Goal: Information Seeking & Learning: Learn about a topic

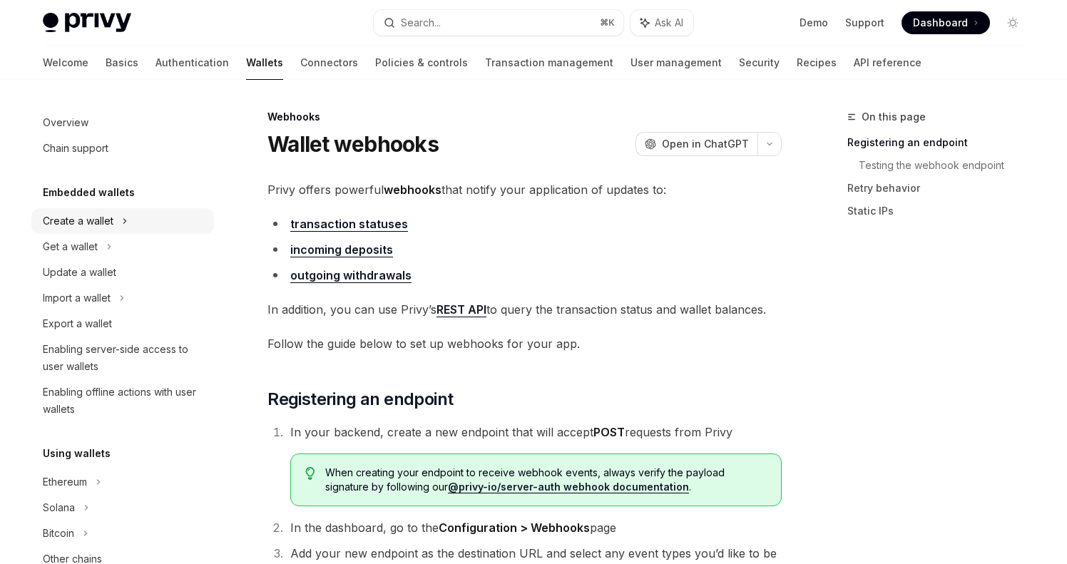
click at [99, 219] on div "Create a wallet" at bounding box center [78, 221] width 71 height 17
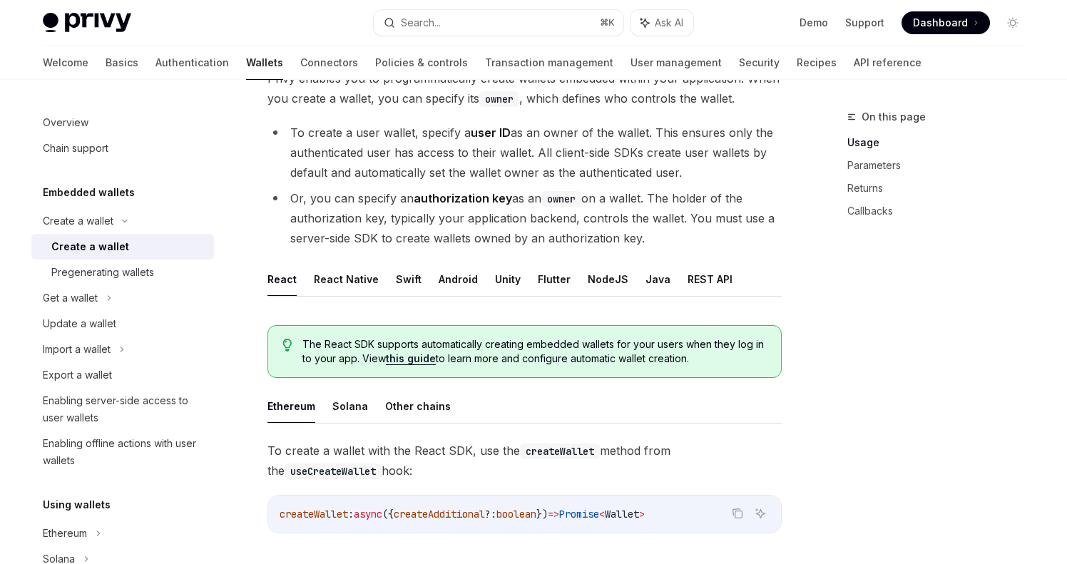
scroll to position [151, 0]
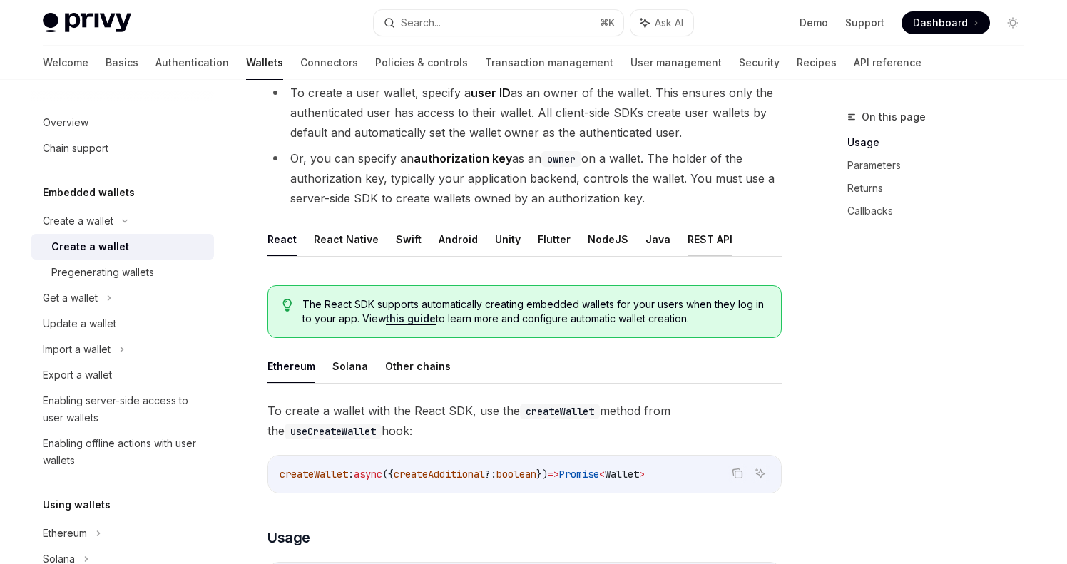
click at [701, 233] on button "REST API" at bounding box center [710, 240] width 45 height 34
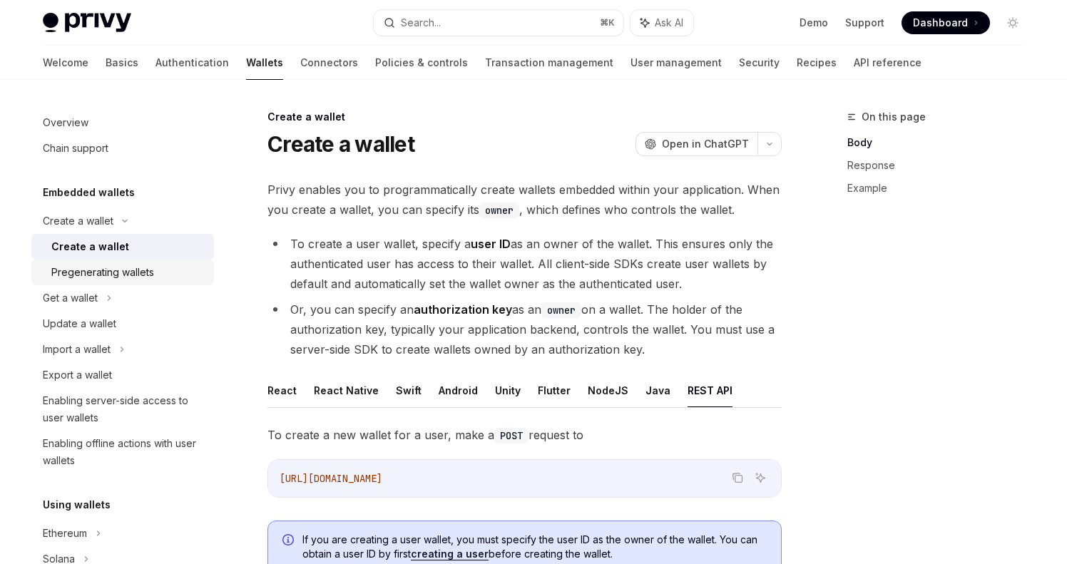
click at [127, 268] on div "Pregenerating wallets" at bounding box center [102, 272] width 103 height 17
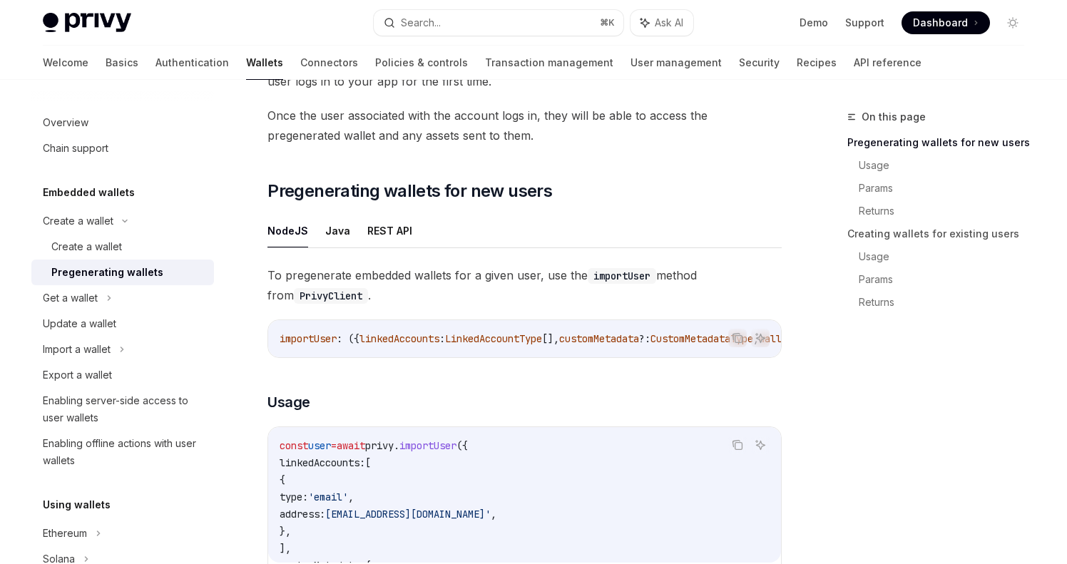
scroll to position [174, 0]
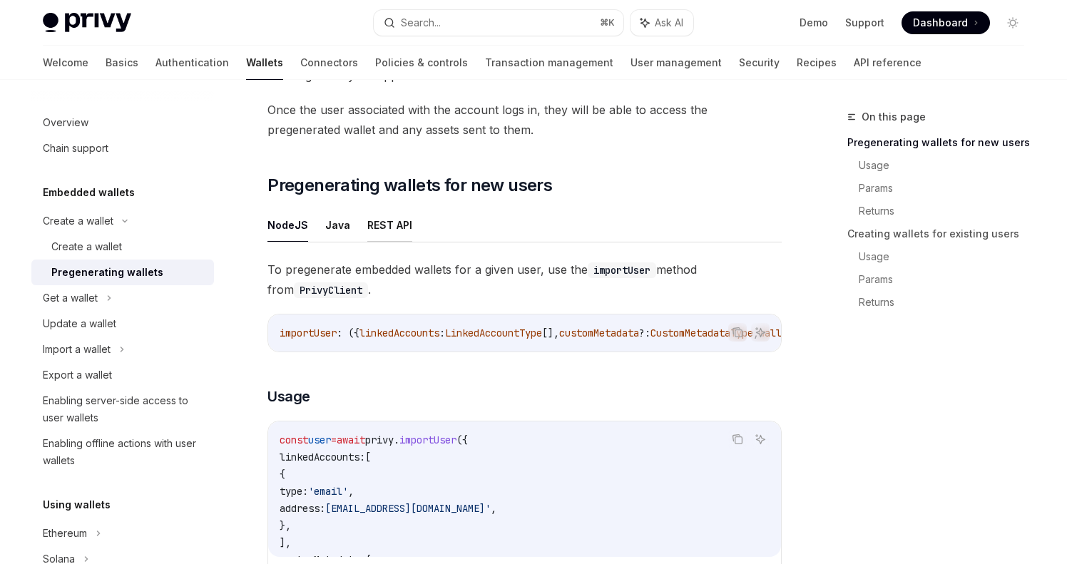
click at [392, 230] on button "REST API" at bounding box center [389, 225] width 45 height 34
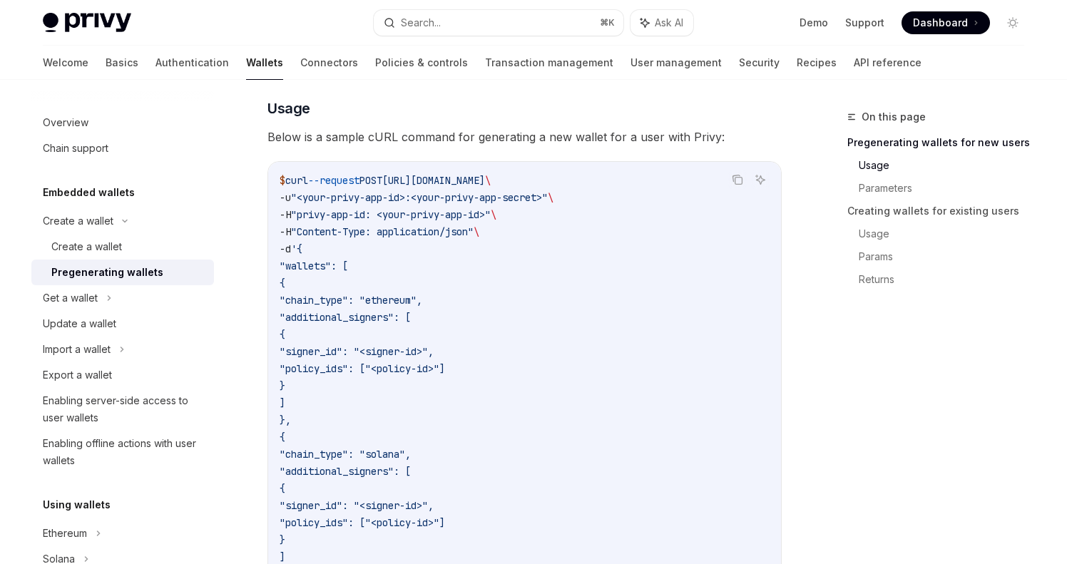
scroll to position [417, 0]
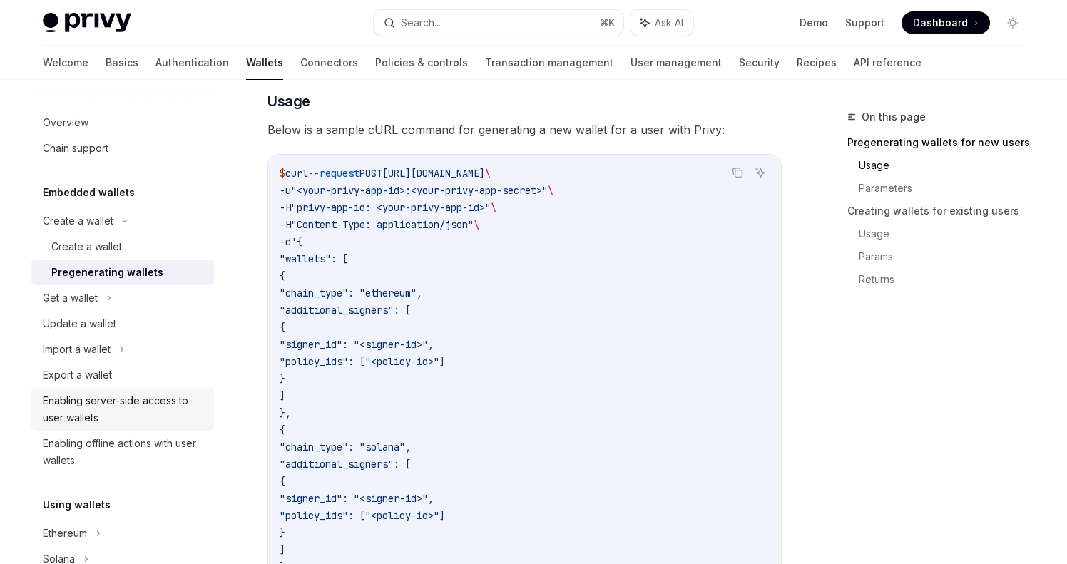
click at [158, 402] on div "Enabling server-side access to user wallets" at bounding box center [124, 409] width 163 height 34
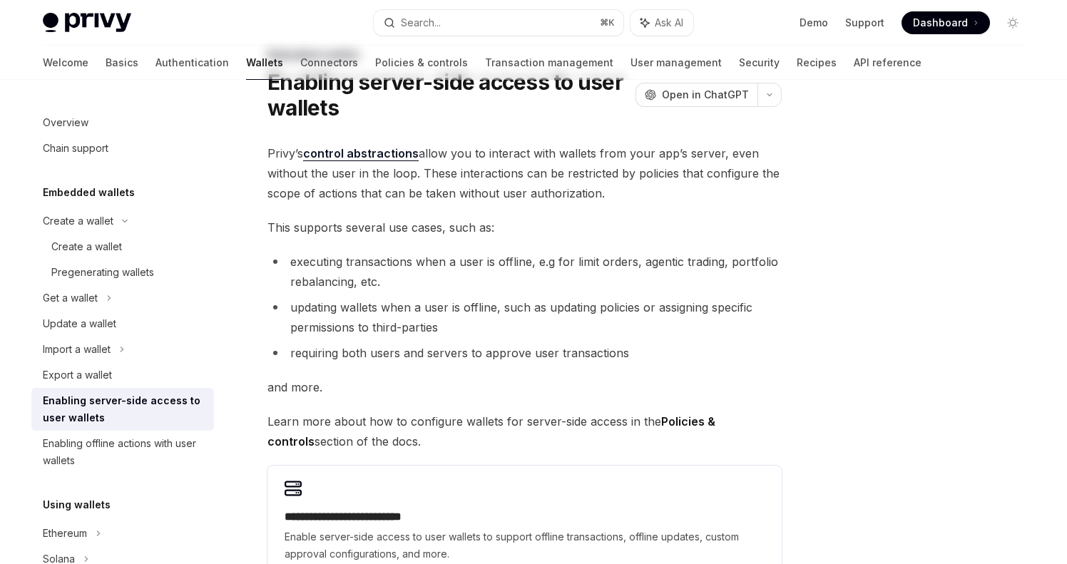
scroll to position [96, 0]
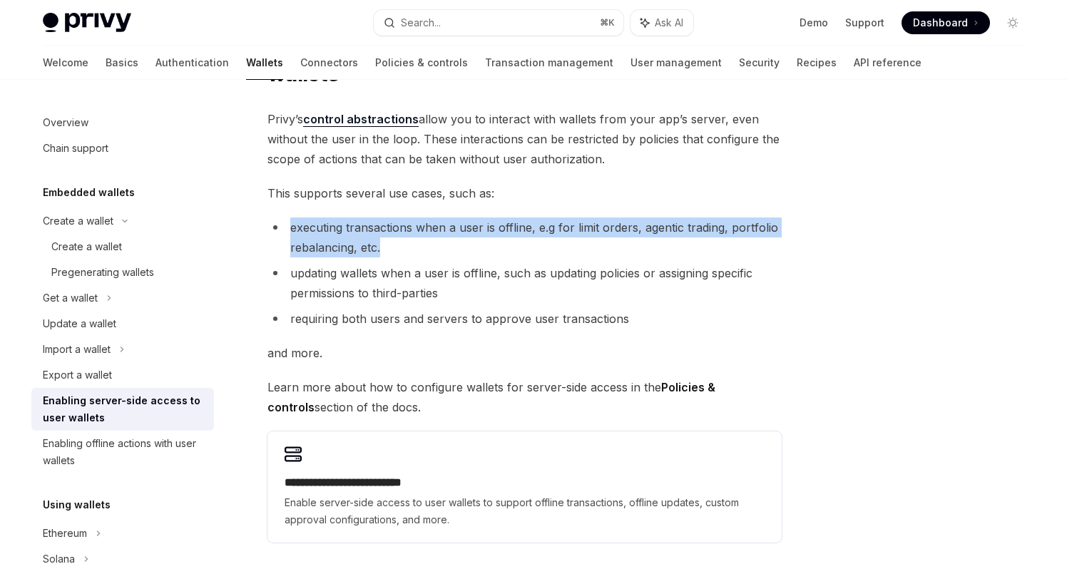
drag, startPoint x: 402, startPoint y: 245, endPoint x: 277, endPoint y: 223, distance: 126.8
click at [277, 223] on li "executing transactions when a user is offline, e.g for limit orders, agentic tr…" at bounding box center [525, 238] width 514 height 40
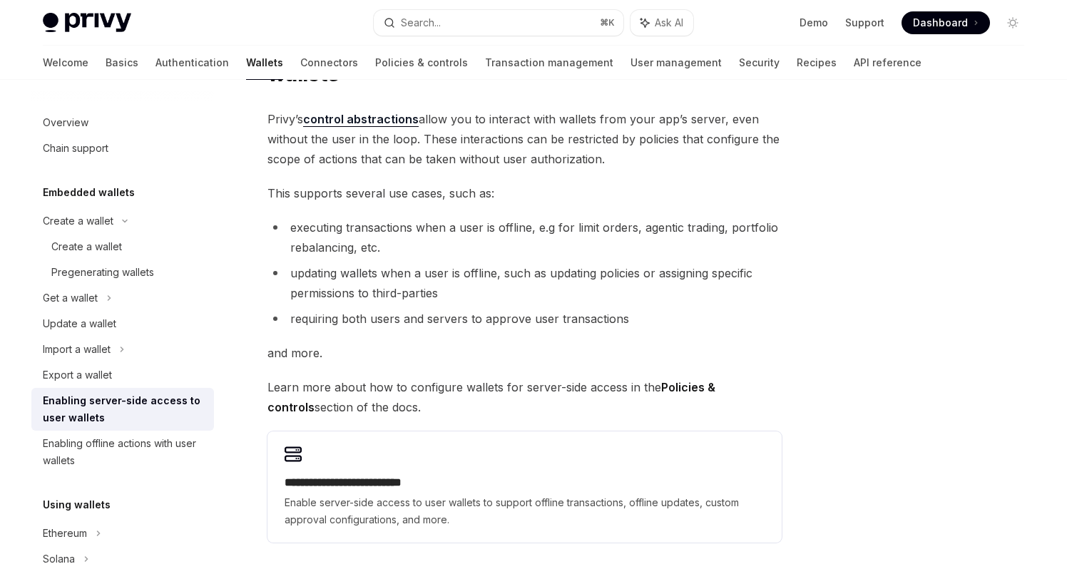
click at [472, 171] on div "**********" at bounding box center [525, 326] width 514 height 434
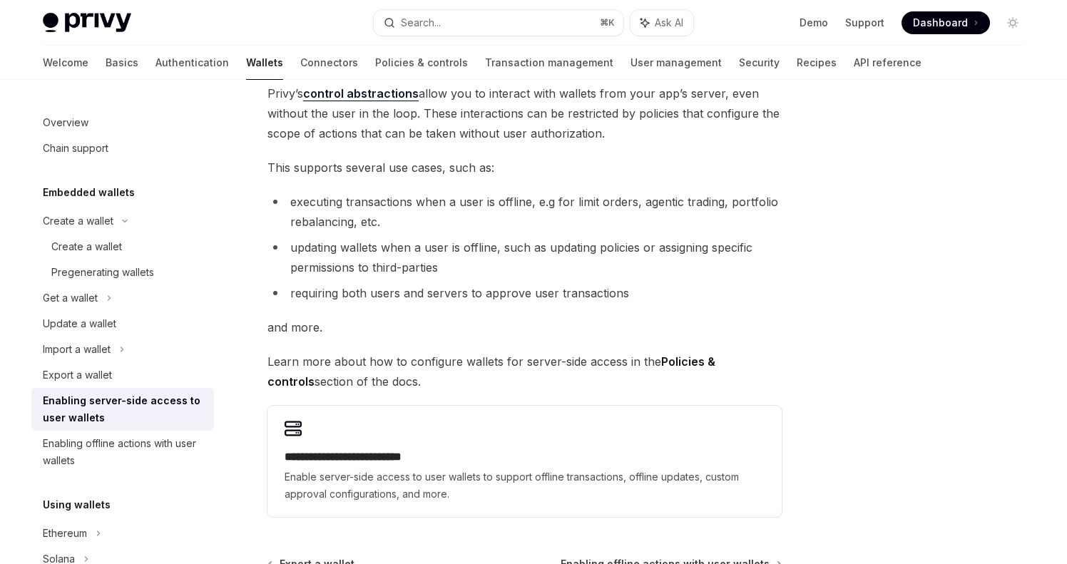
scroll to position [146, 0]
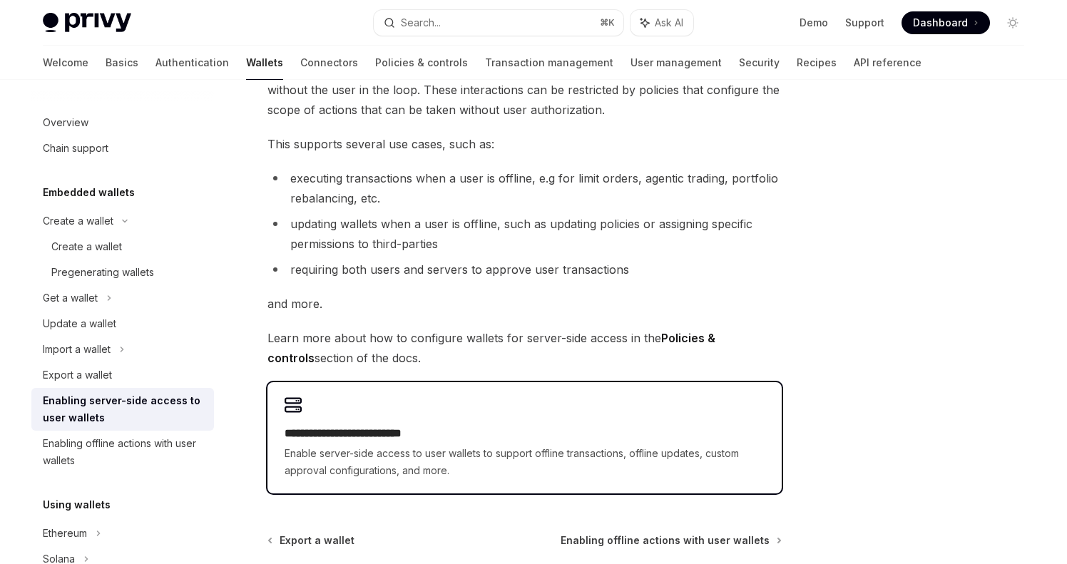
click at [351, 437] on h2 "**********" at bounding box center [525, 433] width 480 height 17
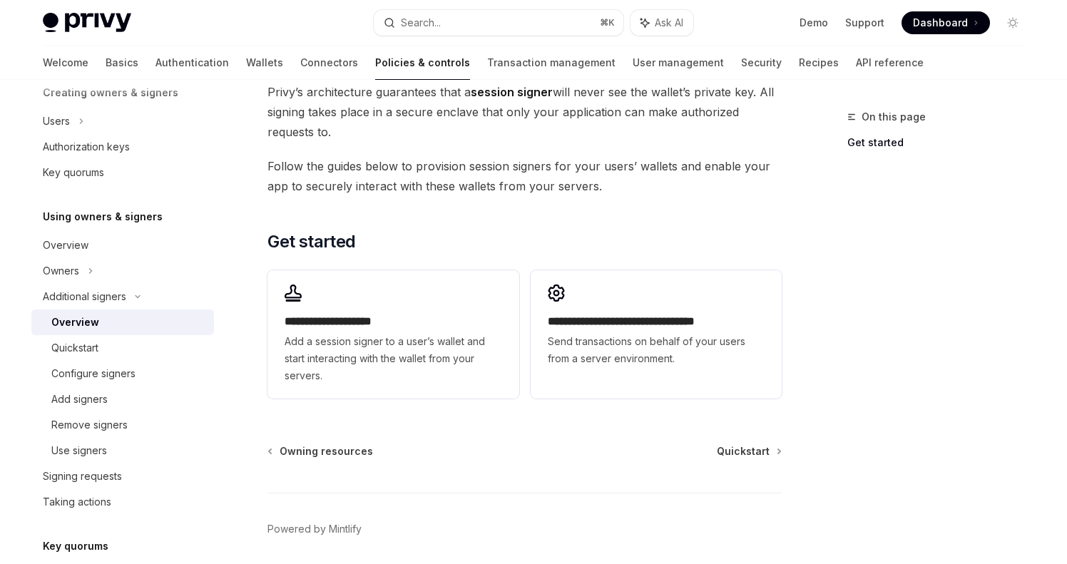
scroll to position [347, 0]
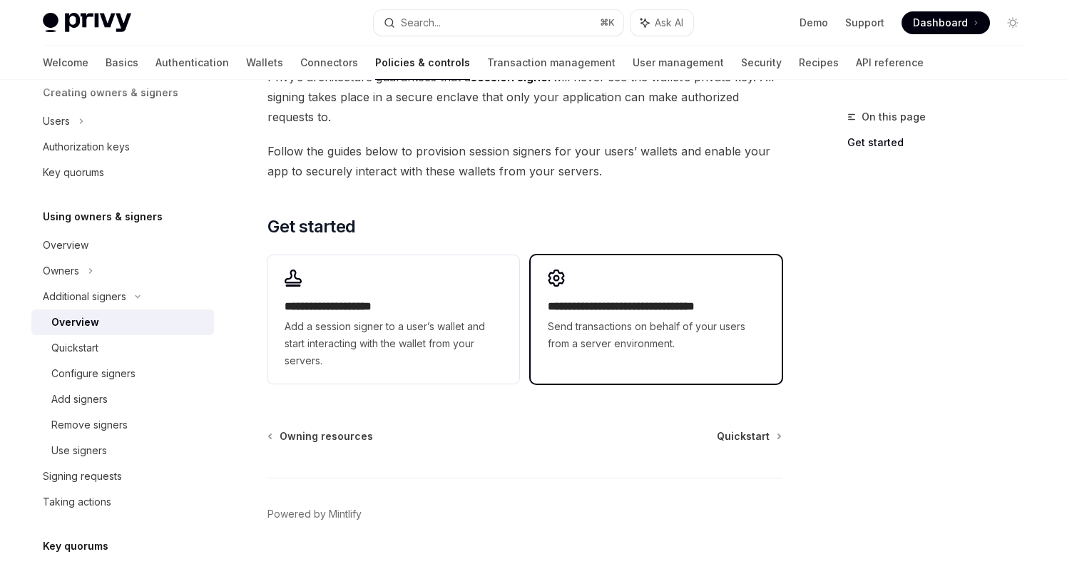
click at [624, 312] on h2 "**********" at bounding box center [656, 306] width 217 height 17
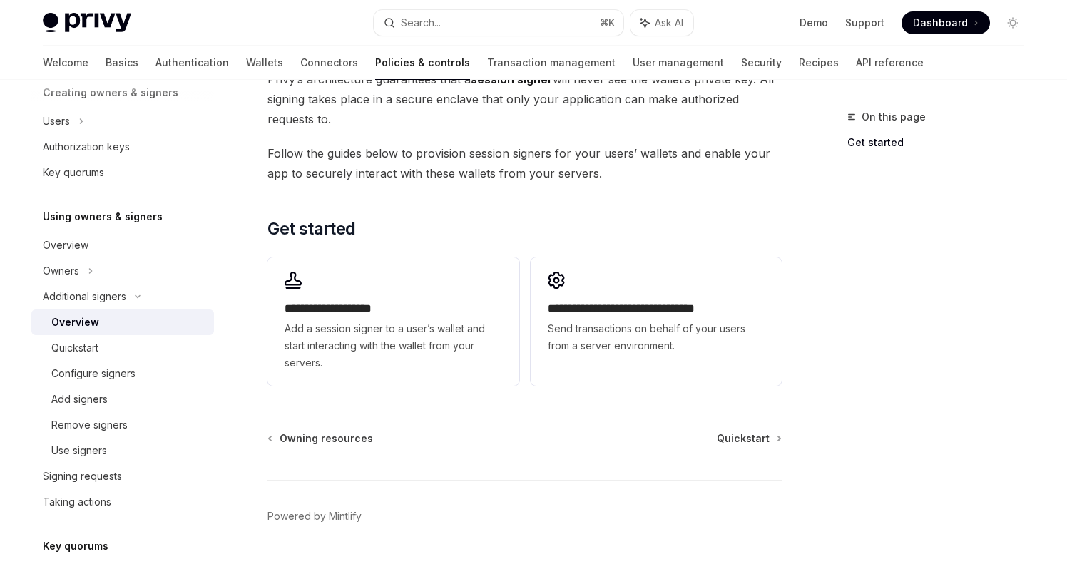
scroll to position [347, 0]
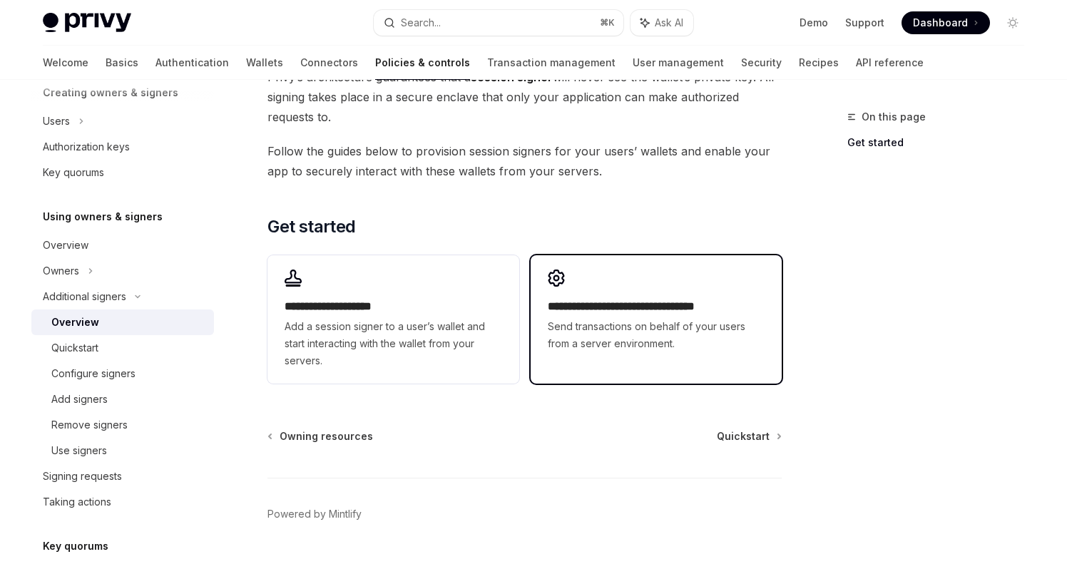
click at [632, 307] on h2 "**********" at bounding box center [656, 306] width 217 height 17
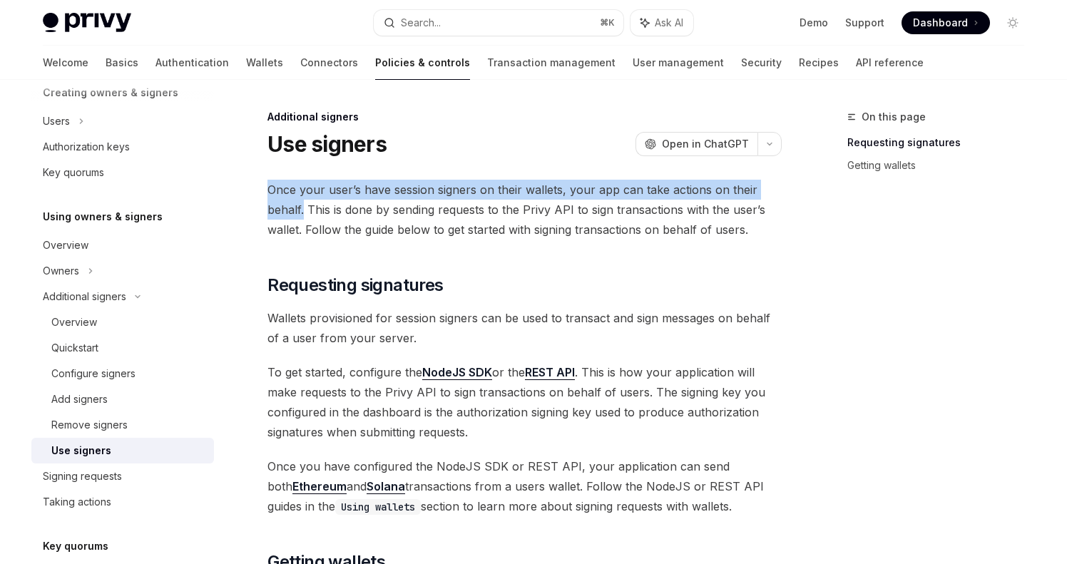
drag, startPoint x: 305, startPoint y: 214, endPoint x: 266, endPoint y: 189, distance: 45.9
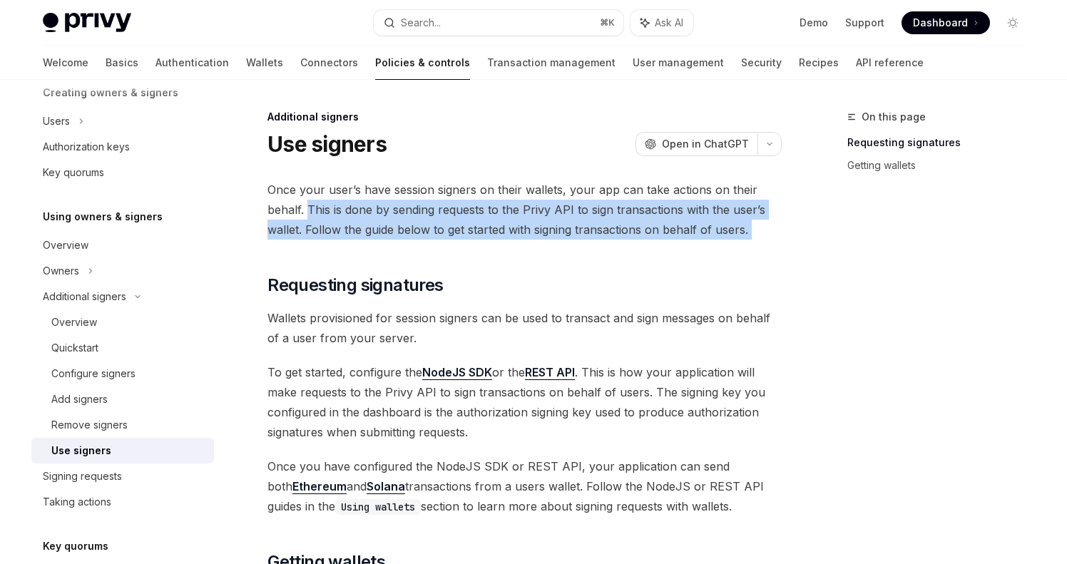
drag, startPoint x: 310, startPoint y: 209, endPoint x: 365, endPoint y: 249, distance: 67.9
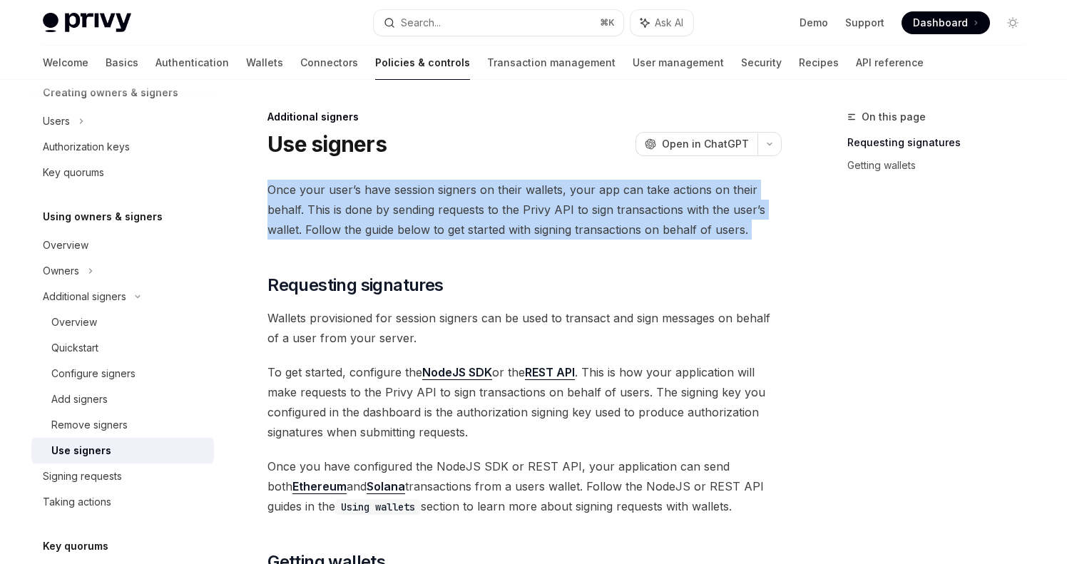
drag, startPoint x: 262, startPoint y: 185, endPoint x: 291, endPoint y: 241, distance: 63.5
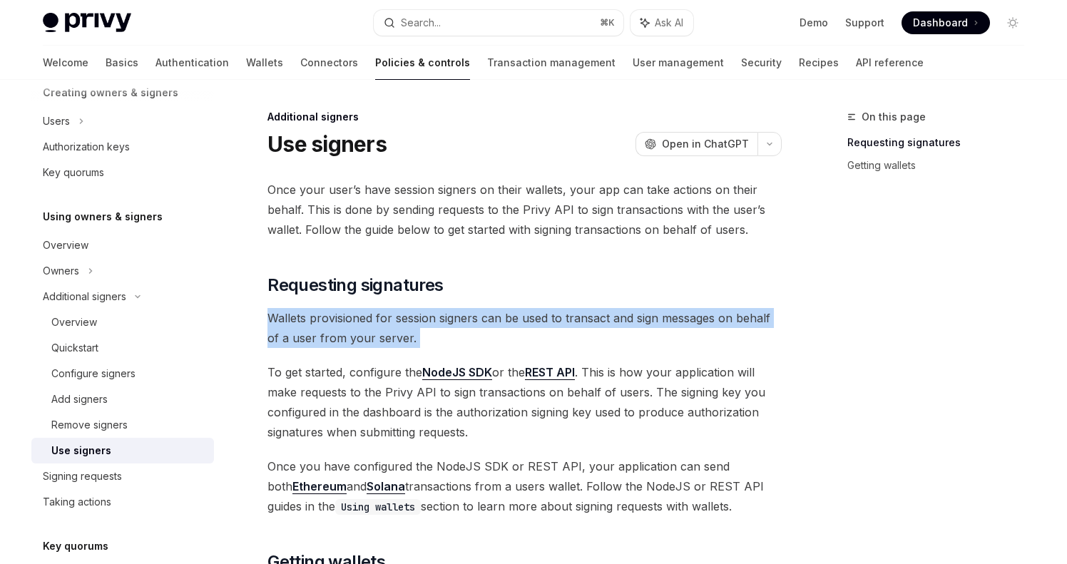
drag, startPoint x: 439, startPoint y: 349, endPoint x: 261, endPoint y: 317, distance: 180.4
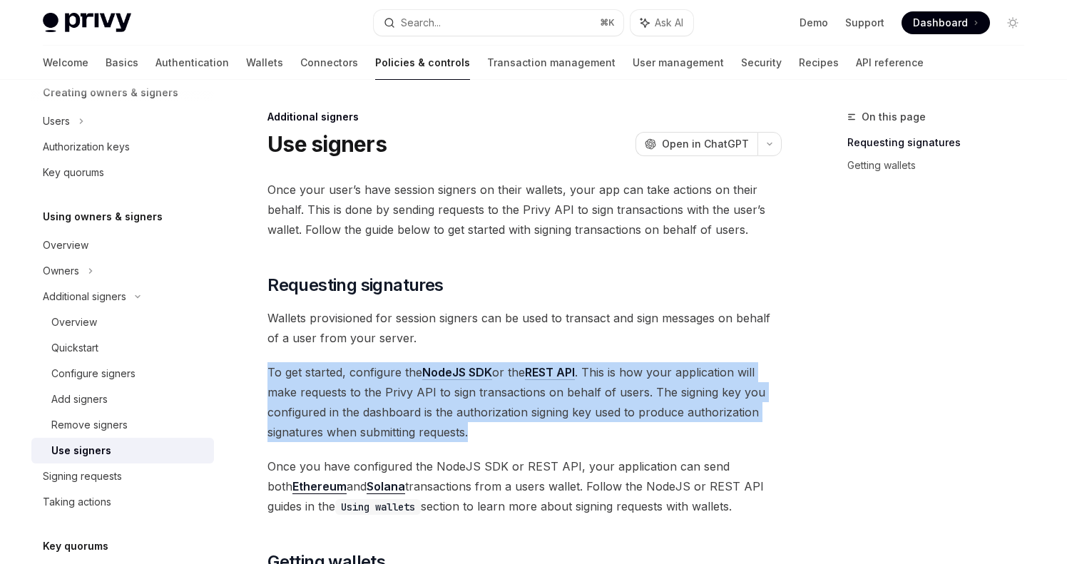
drag, startPoint x: 498, startPoint y: 438, endPoint x: 279, endPoint y: 356, distance: 233.9
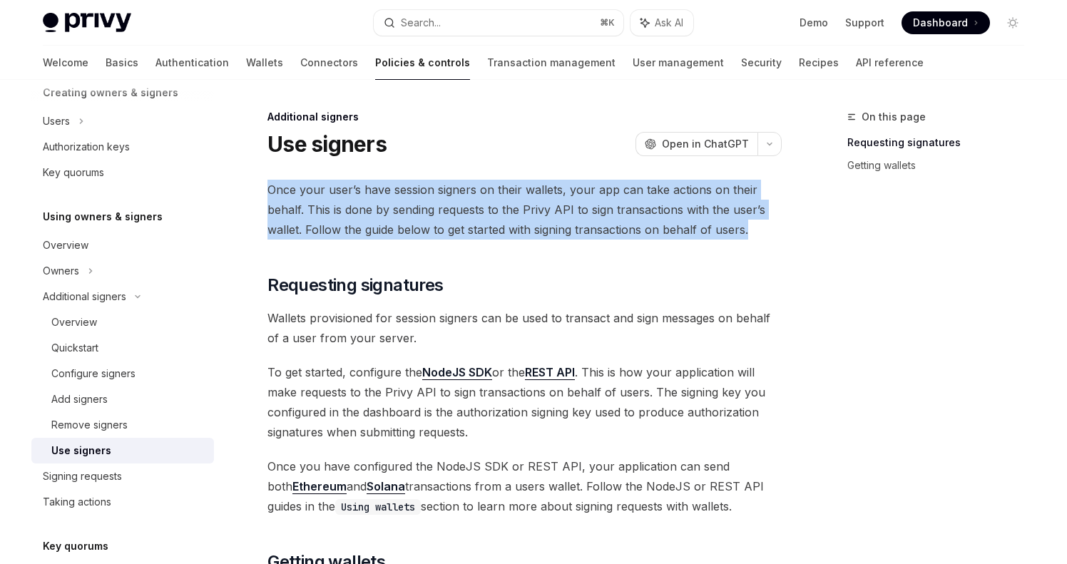
drag, startPoint x: 760, startPoint y: 223, endPoint x: 247, endPoint y: 190, distance: 514.0
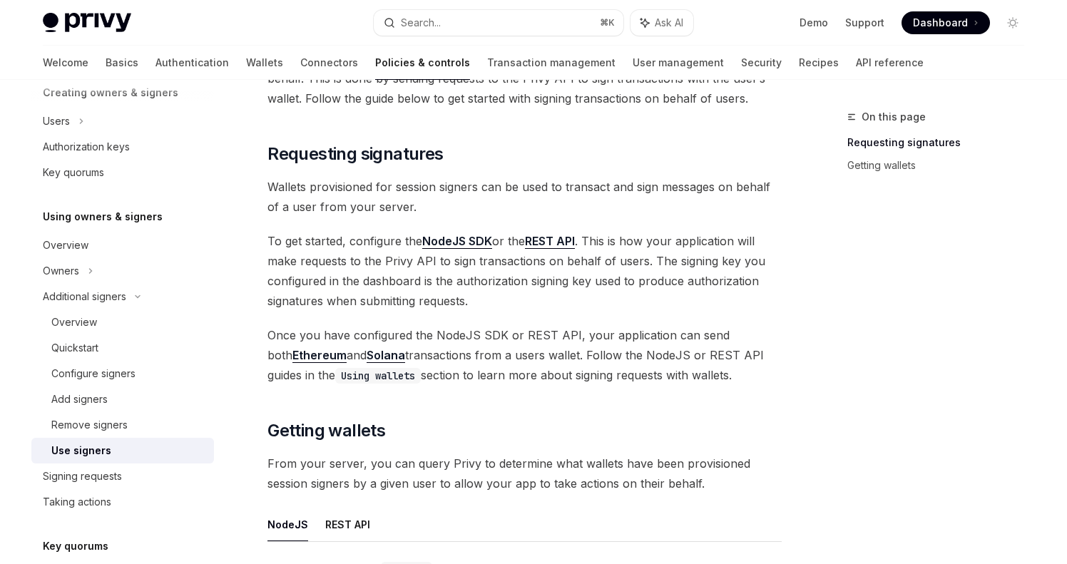
scroll to position [133, 0]
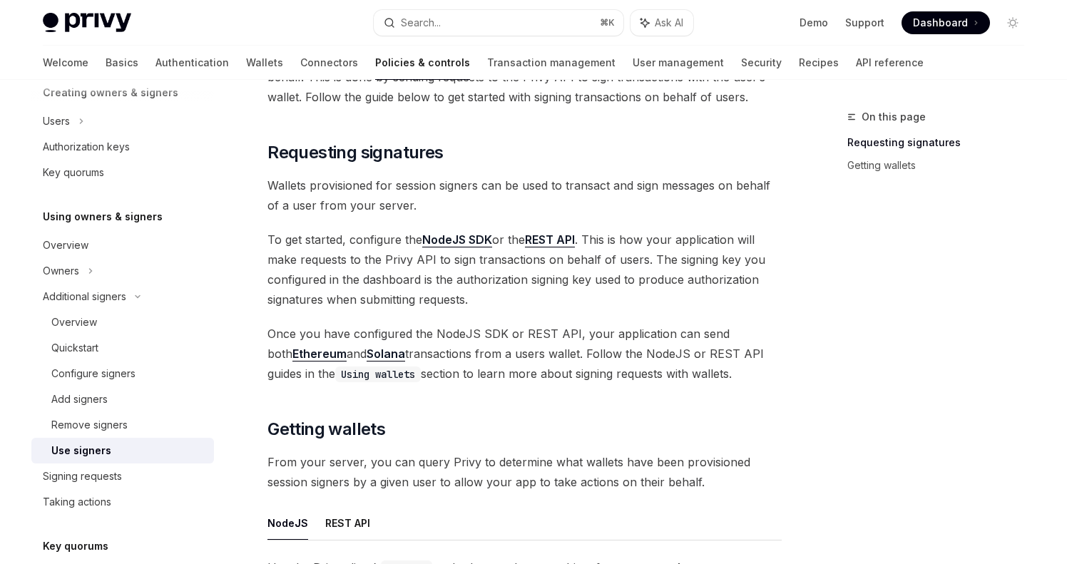
drag, startPoint x: 713, startPoint y: 380, endPoint x: 258, endPoint y: 326, distance: 458.4
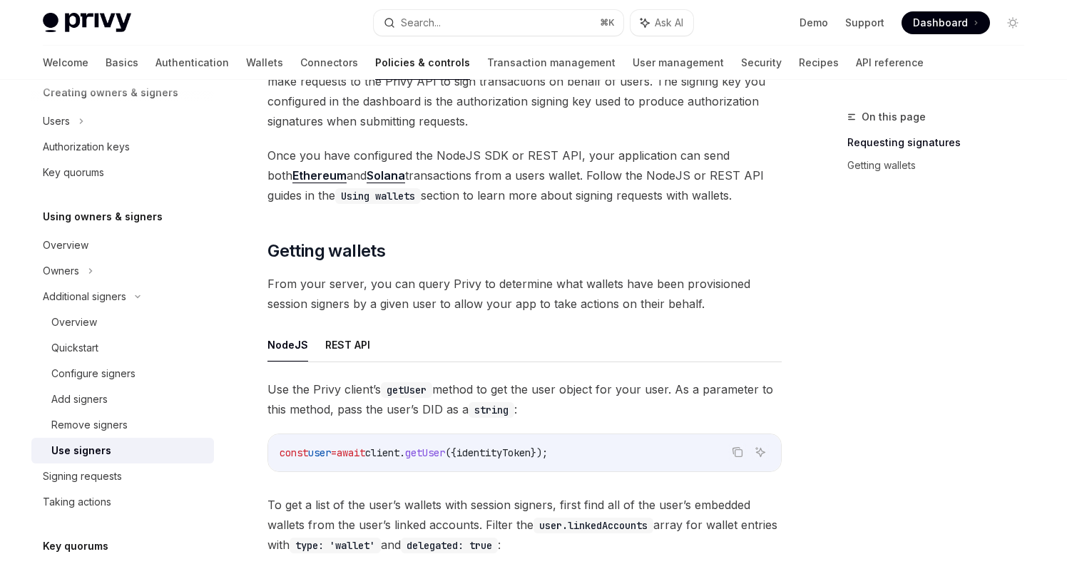
scroll to position [314, 0]
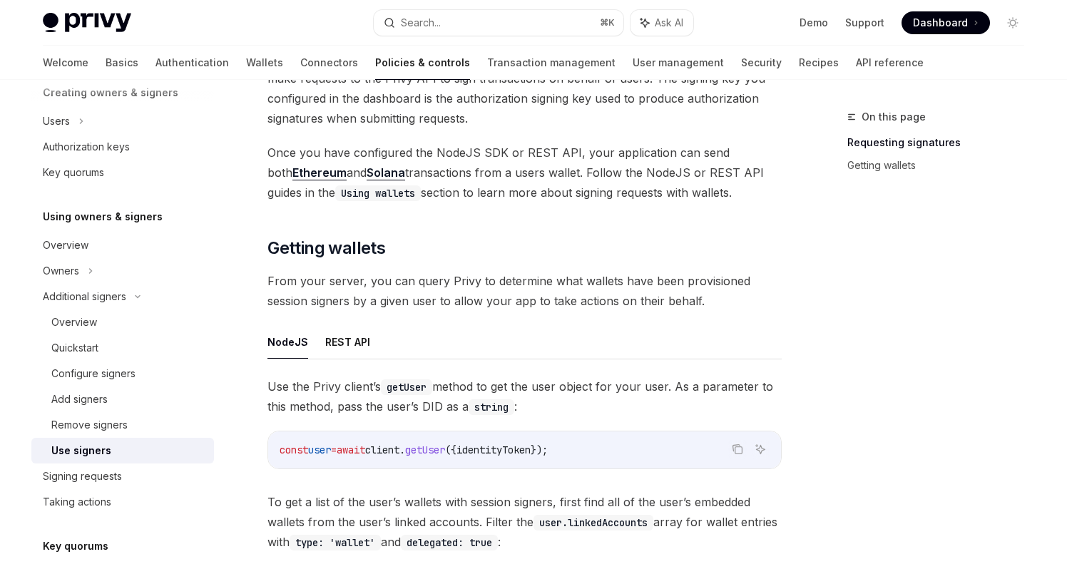
click at [701, 296] on span "From your server, you can query Privy to determine what wallets have been provi…" at bounding box center [525, 291] width 514 height 40
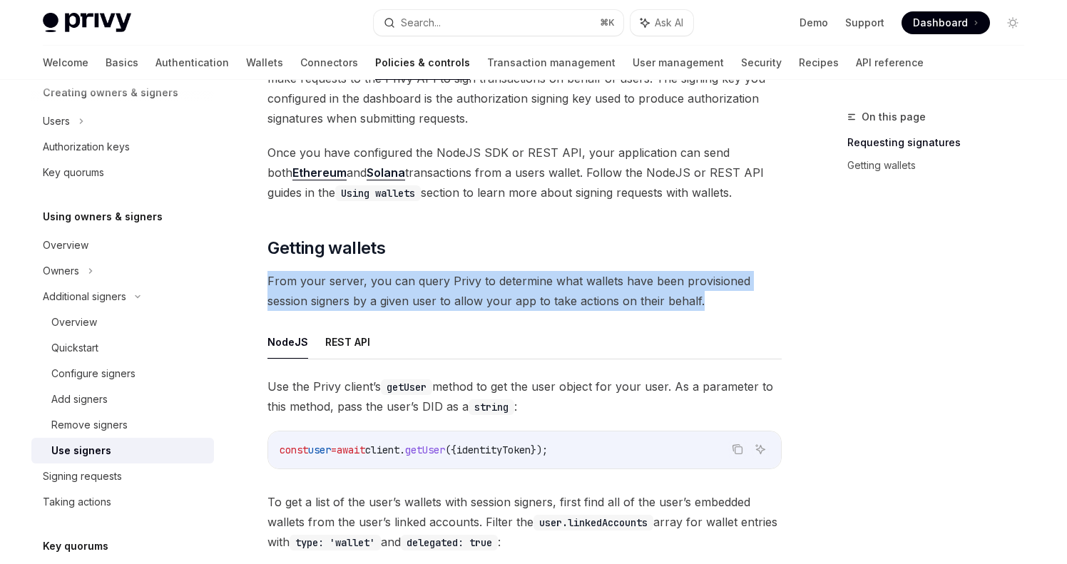
drag, startPoint x: 701, startPoint y: 296, endPoint x: 258, endPoint y: 280, distance: 444.0
click at [258, 280] on div "Additional signers Use signers OpenAI Open in ChatGPT OpenAI Open in ChatGPT On…" at bounding box center [391, 399] width 788 height 1208
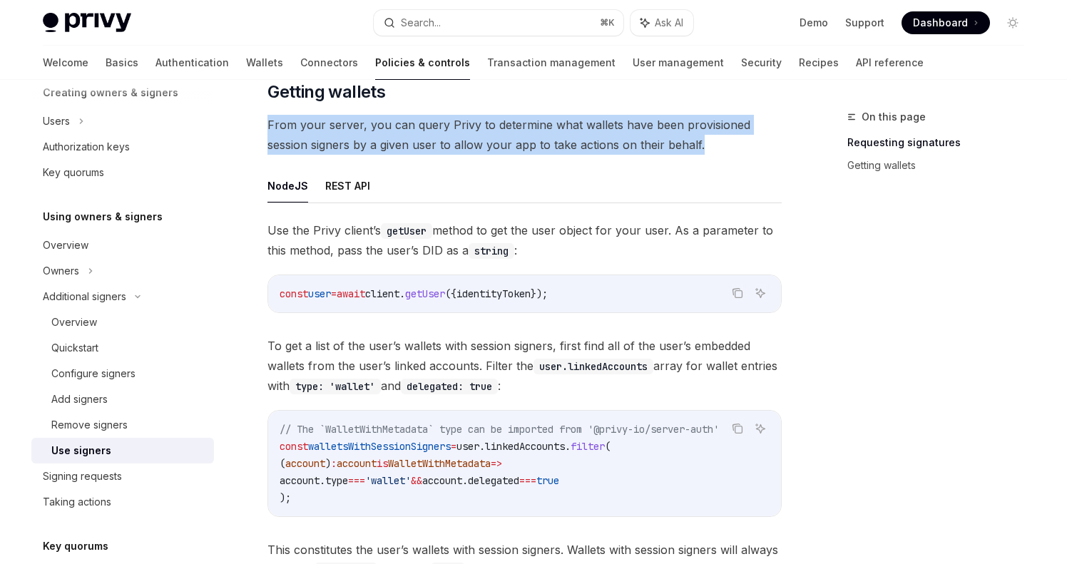
scroll to position [485, 0]
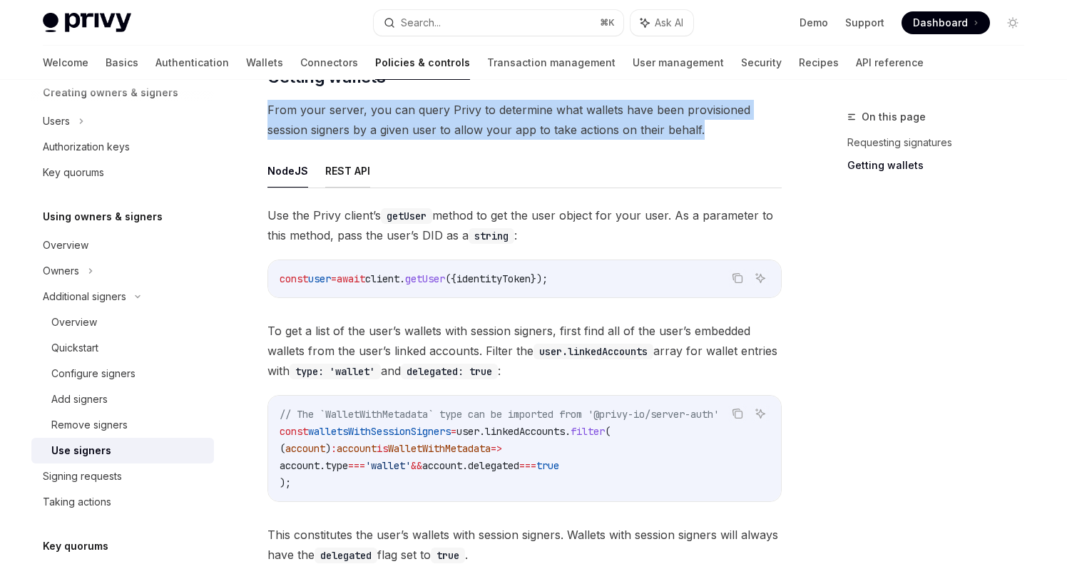
click at [365, 171] on button "REST API" at bounding box center [347, 171] width 45 height 34
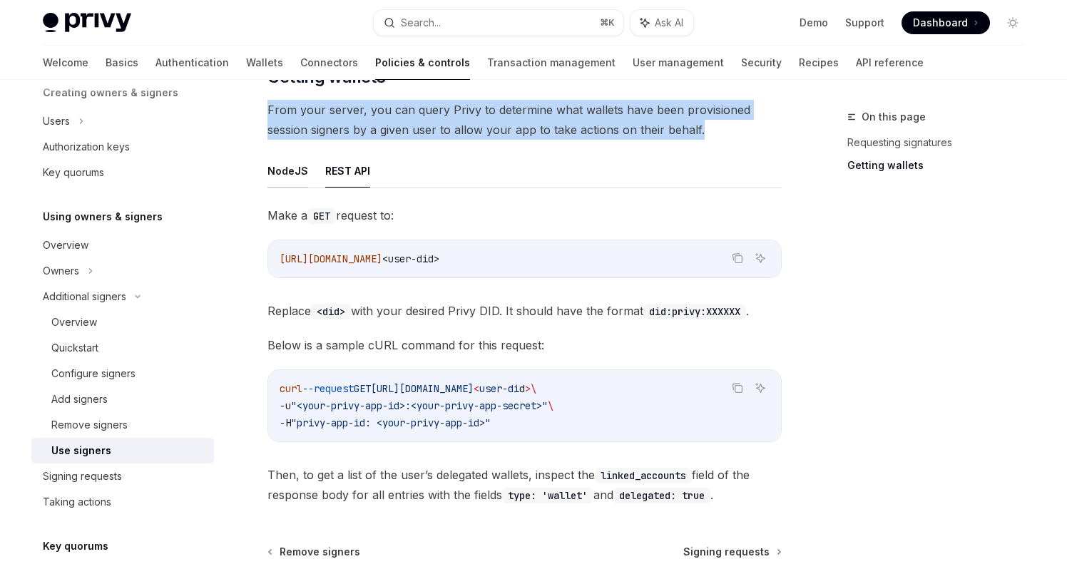
click at [288, 175] on button "NodeJS" at bounding box center [288, 171] width 41 height 34
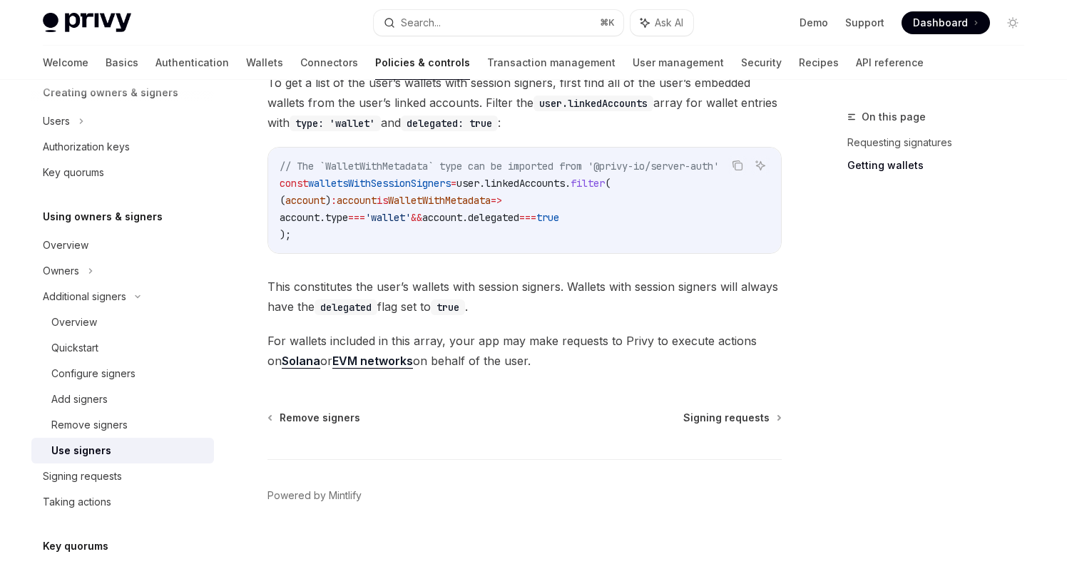
scroll to position [738, 0]
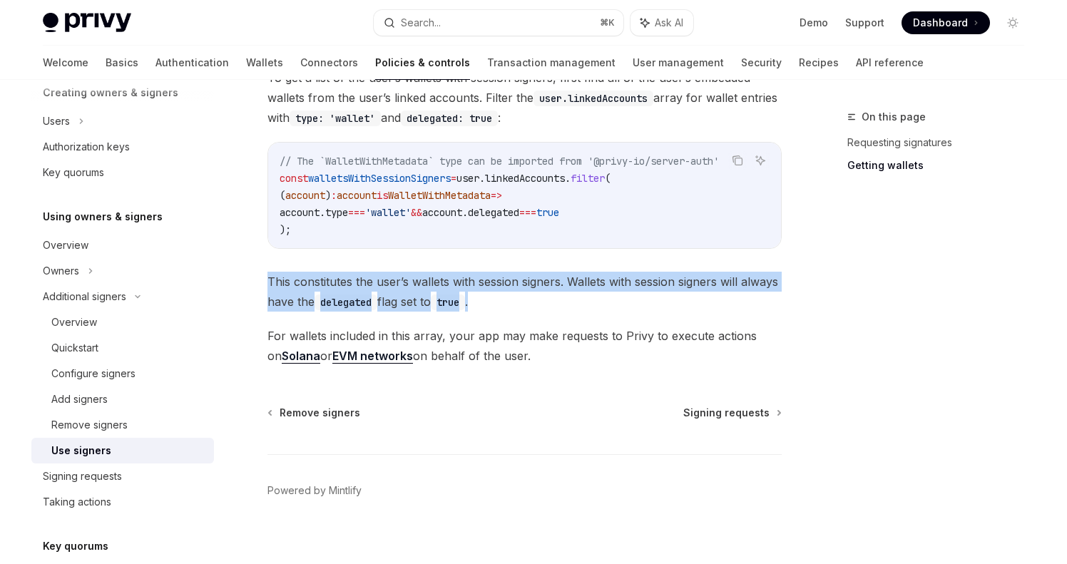
drag, startPoint x: 489, startPoint y: 310, endPoint x: 260, endPoint y: 278, distance: 231.9
click at [753, 412] on span "Signing requests" at bounding box center [726, 413] width 86 height 14
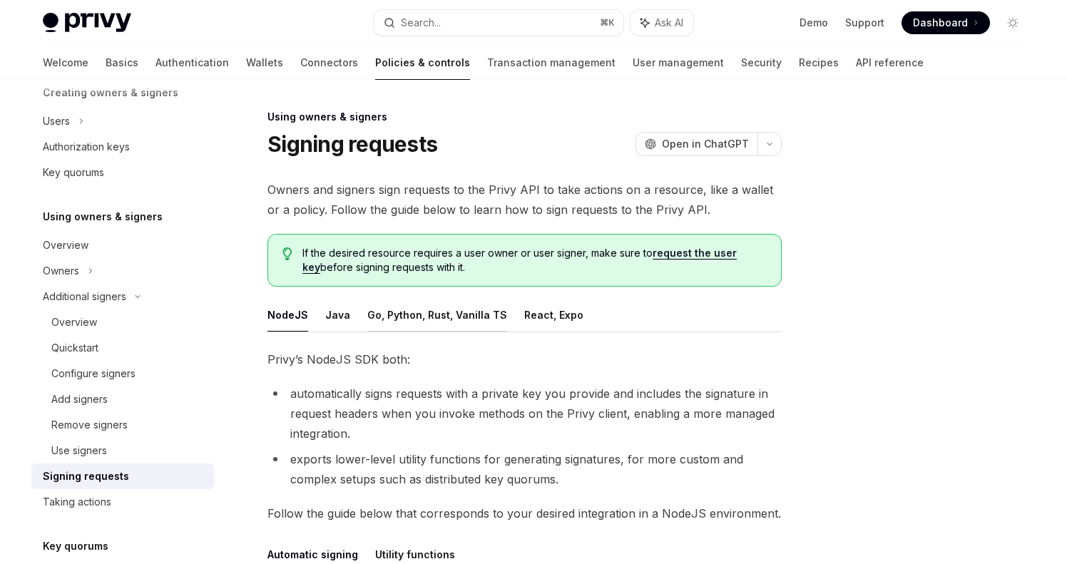
click at [382, 320] on button "Go, Python, Rust, Vanilla TS" at bounding box center [437, 315] width 140 height 34
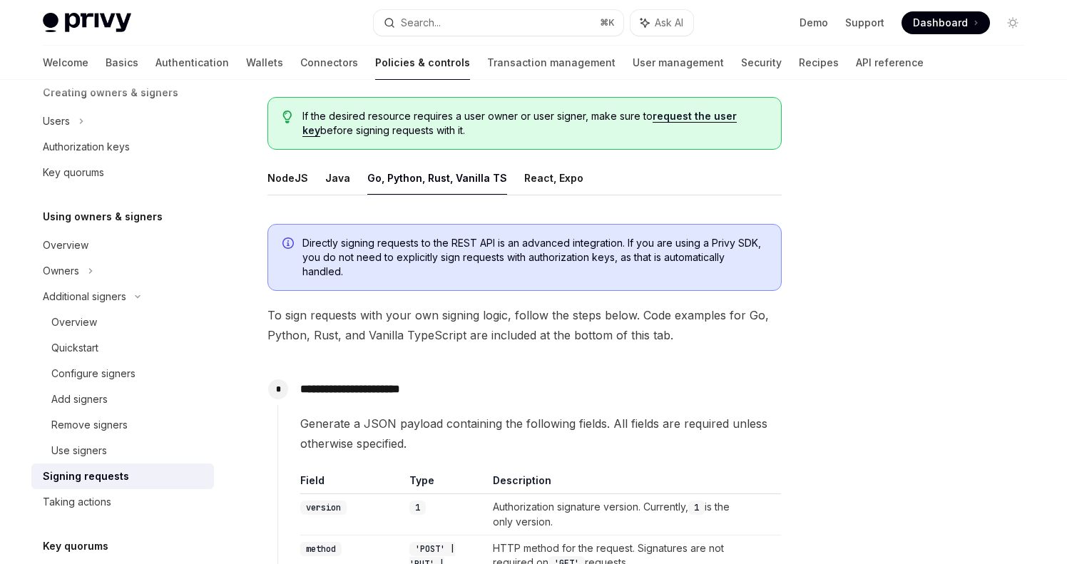
scroll to position [108, 0]
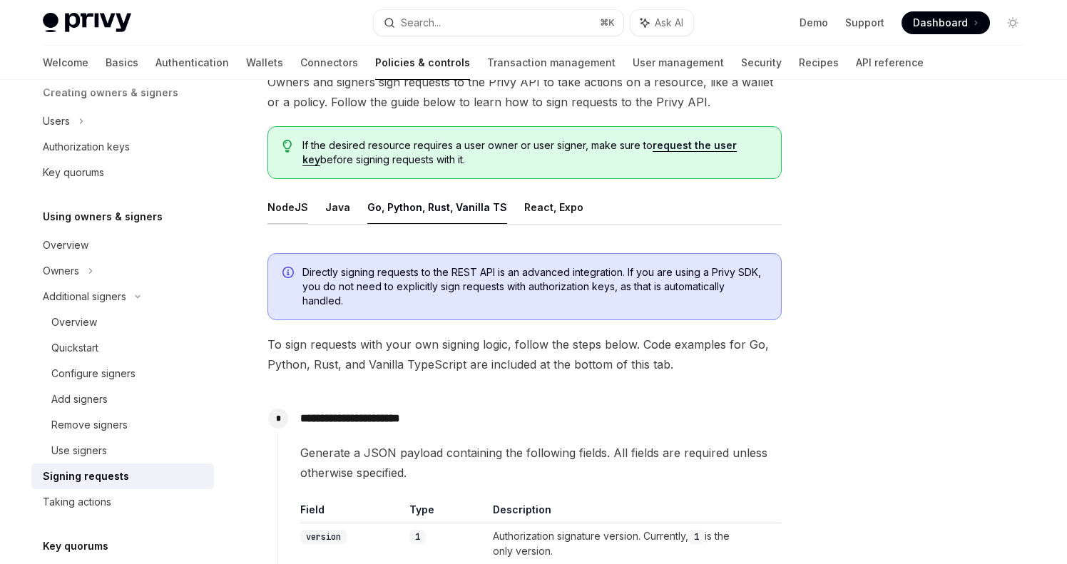
click at [288, 212] on button "NodeJS" at bounding box center [288, 207] width 41 height 34
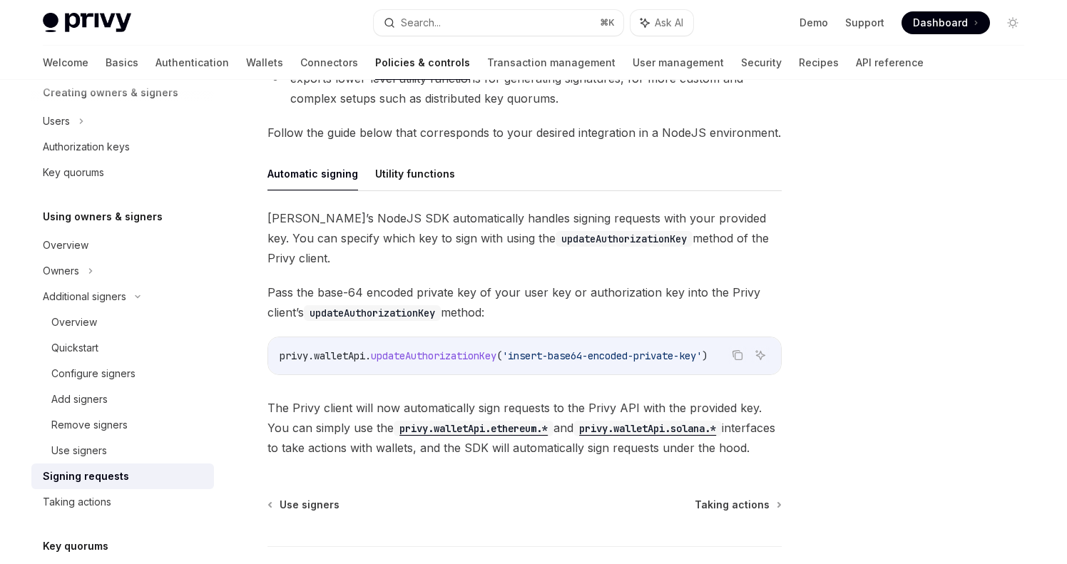
scroll to position [467, 0]
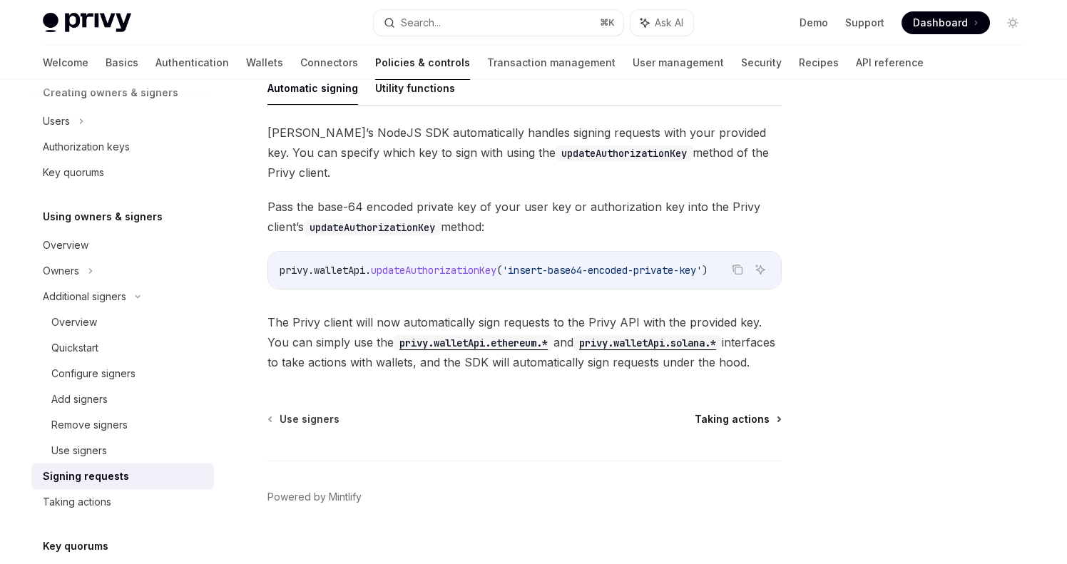
click at [724, 412] on span "Taking actions" at bounding box center [732, 419] width 75 height 14
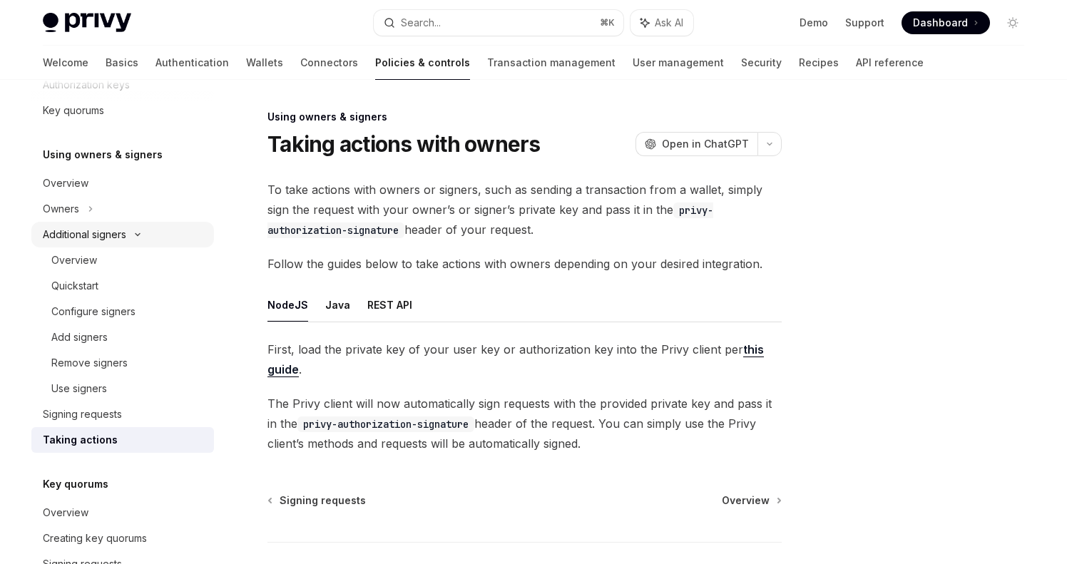
scroll to position [424, 0]
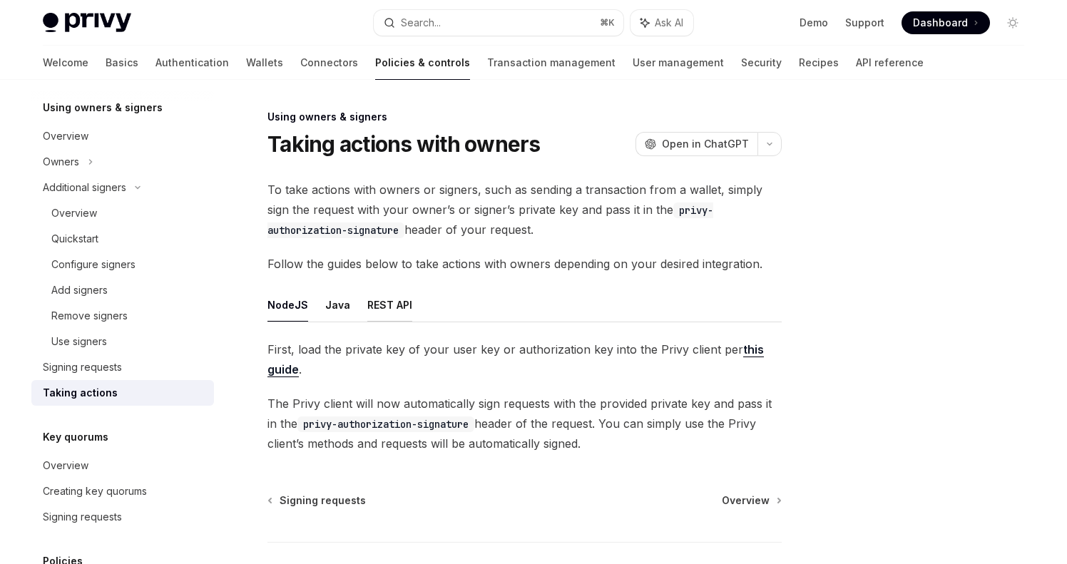
click at [397, 291] on button "REST API" at bounding box center [389, 305] width 45 height 34
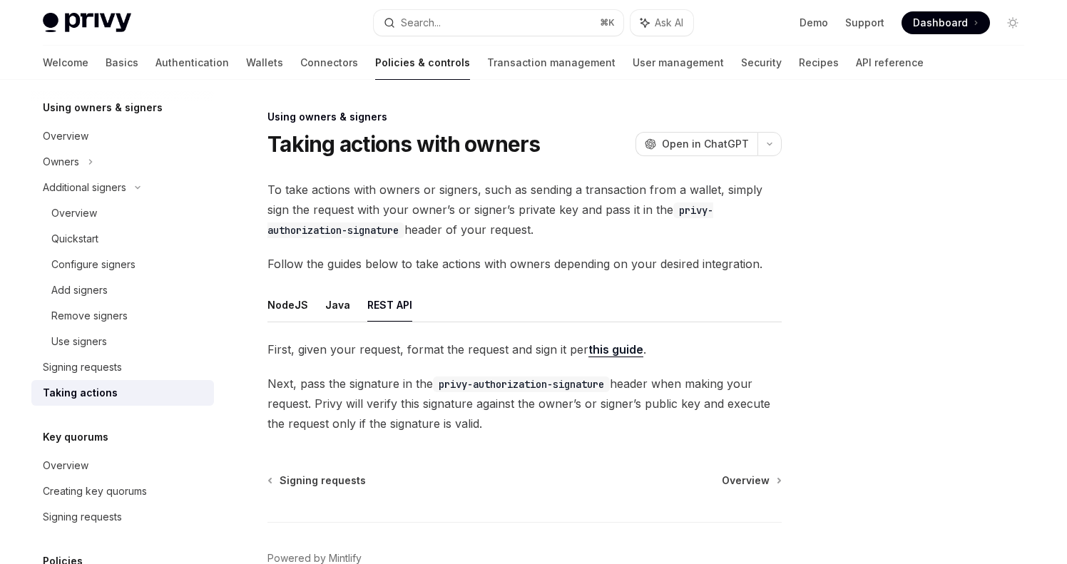
click at [619, 355] on link "this guide" at bounding box center [616, 349] width 55 height 15
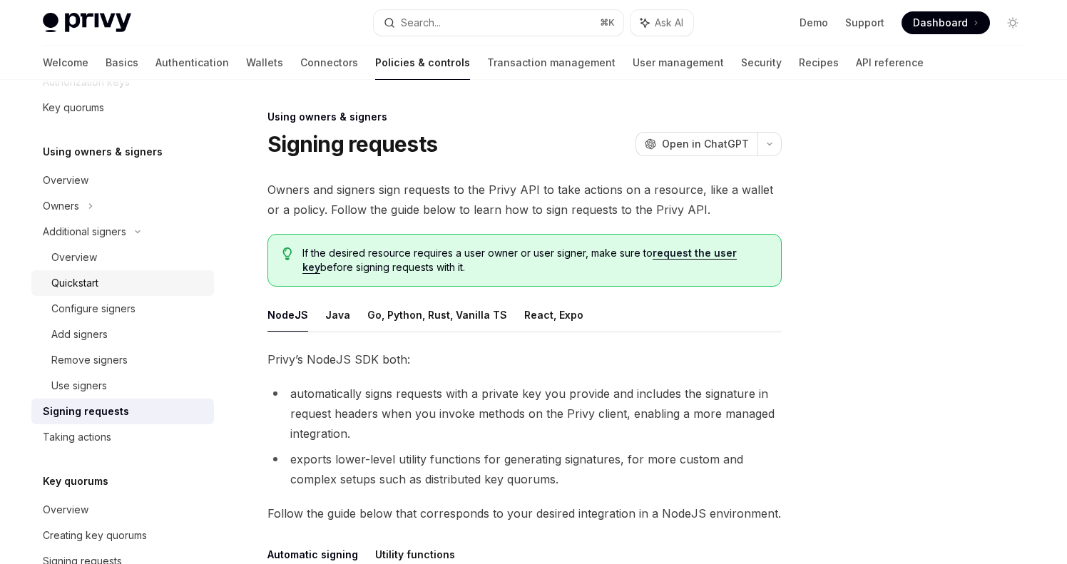
scroll to position [377, 0]
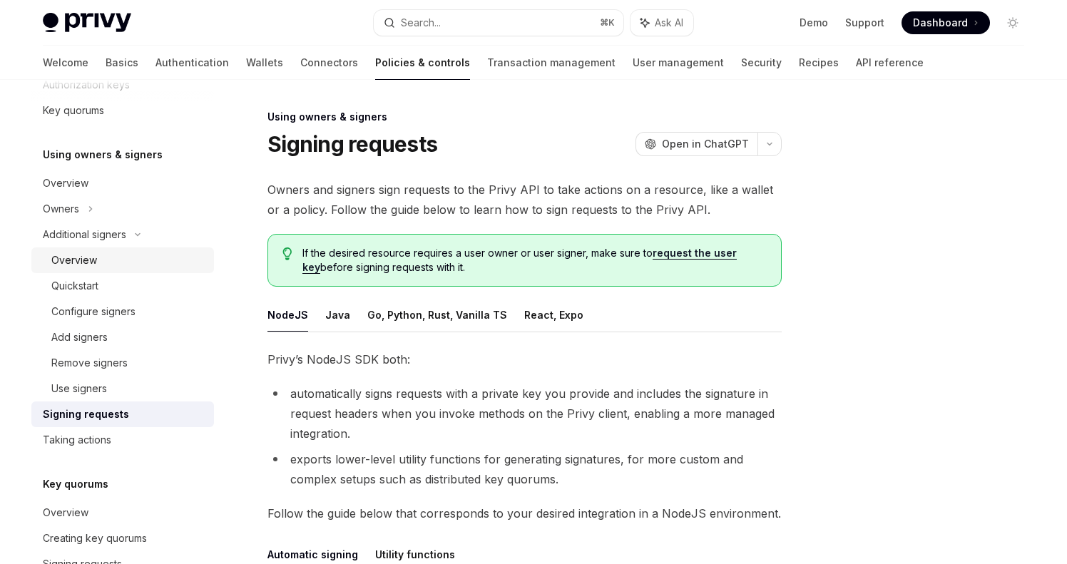
click at [95, 260] on div "Overview" at bounding box center [74, 260] width 46 height 17
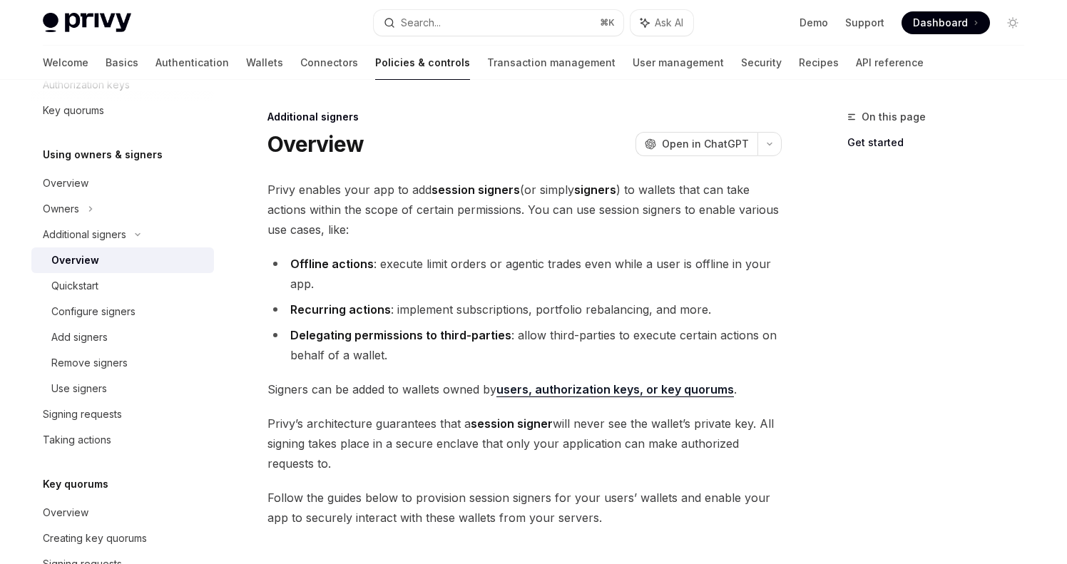
type textarea "*"
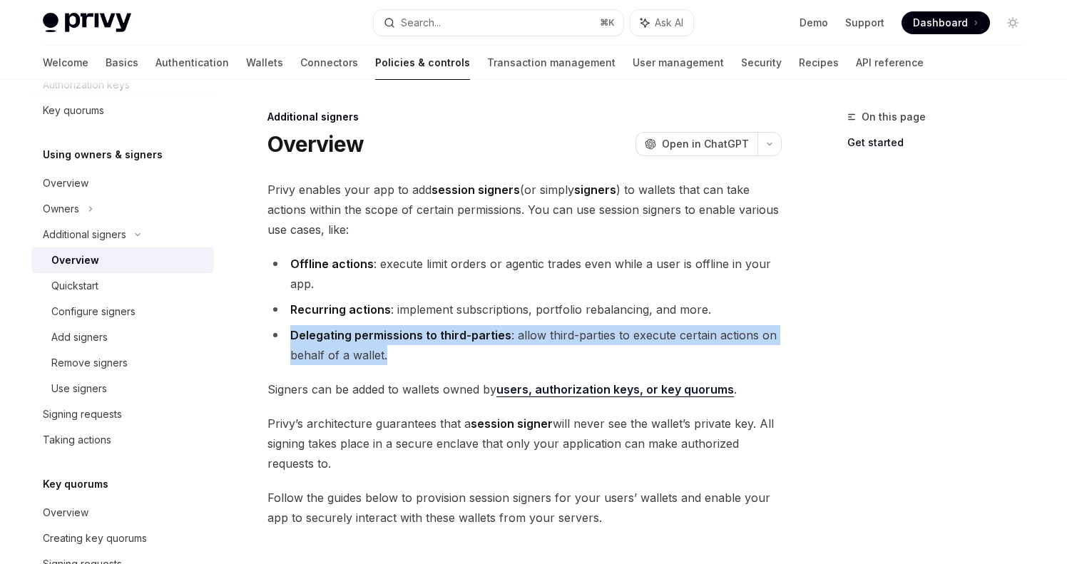
drag, startPoint x: 392, startPoint y: 351, endPoint x: 287, endPoint y: 325, distance: 107.3
click at [287, 325] on li "Delegating permissions to third-parties : allow third-parties to execute certai…" at bounding box center [525, 345] width 514 height 40
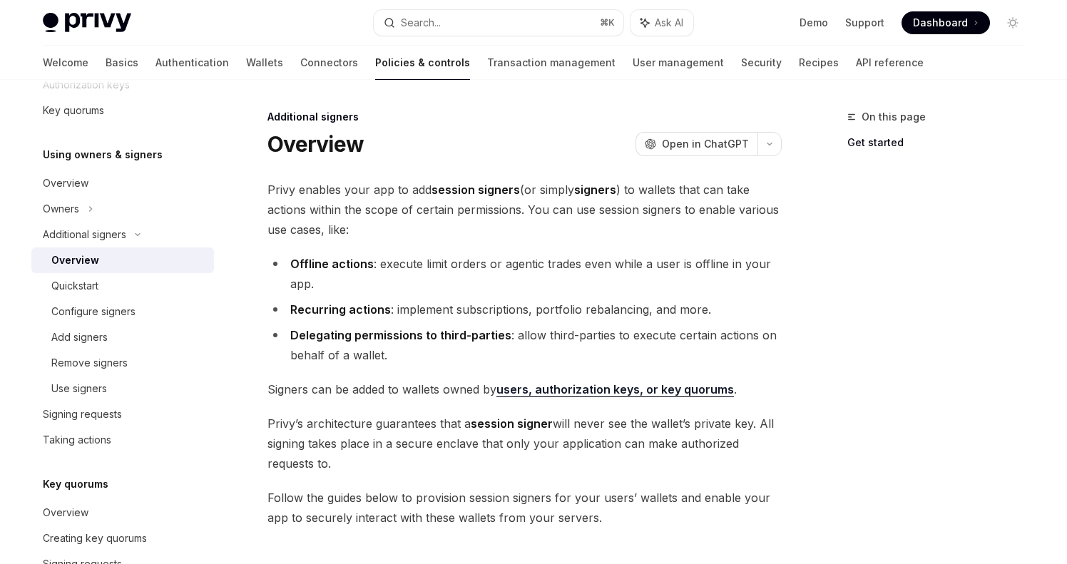
click at [382, 278] on li "Offline actions : execute limit orders or agentic trades even while a user is o…" at bounding box center [525, 274] width 514 height 40
